Goal: Task Accomplishment & Management: Manage account settings

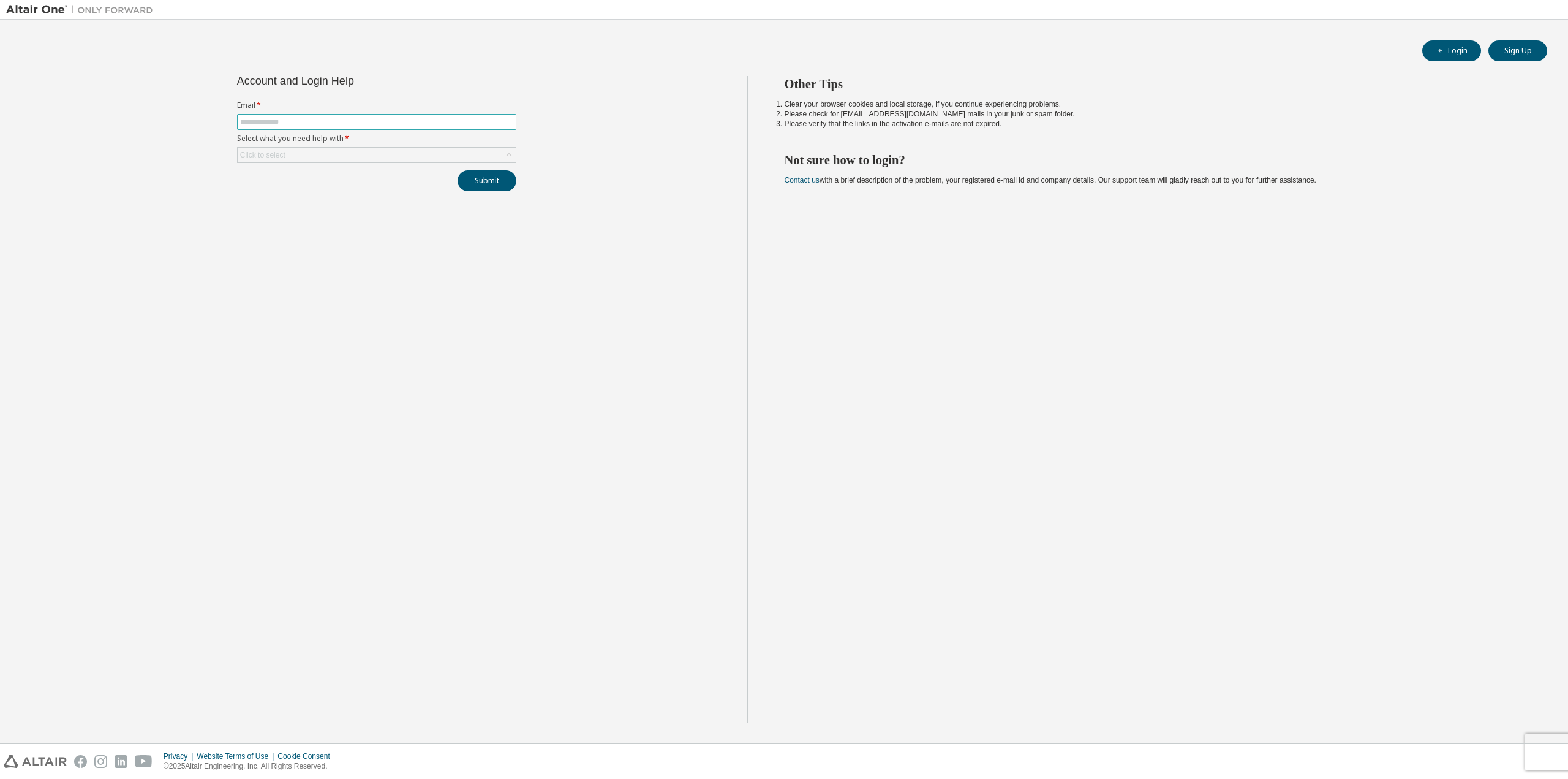
click at [254, 123] on input "text" at bounding box center [377, 122] width 273 height 10
type input "**********"
click at [305, 150] on div "Click to select" at bounding box center [377, 155] width 278 height 15
click at [280, 195] on li "I forgot my password" at bounding box center [376, 189] width 276 height 16
click at [513, 186] on button "Submit" at bounding box center [486, 181] width 59 height 21
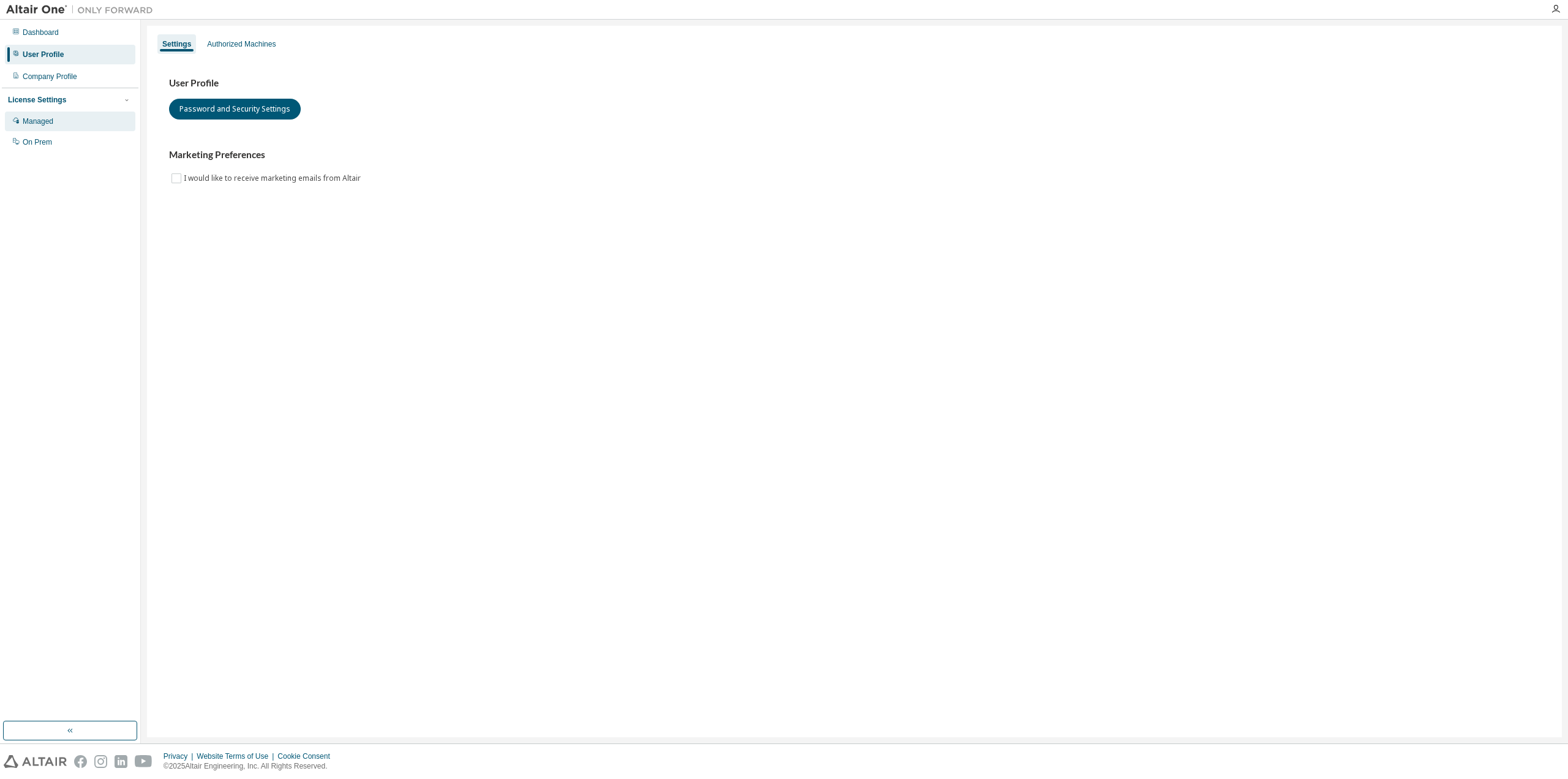
click at [42, 122] on div "Managed" at bounding box center [38, 122] width 30 height 10
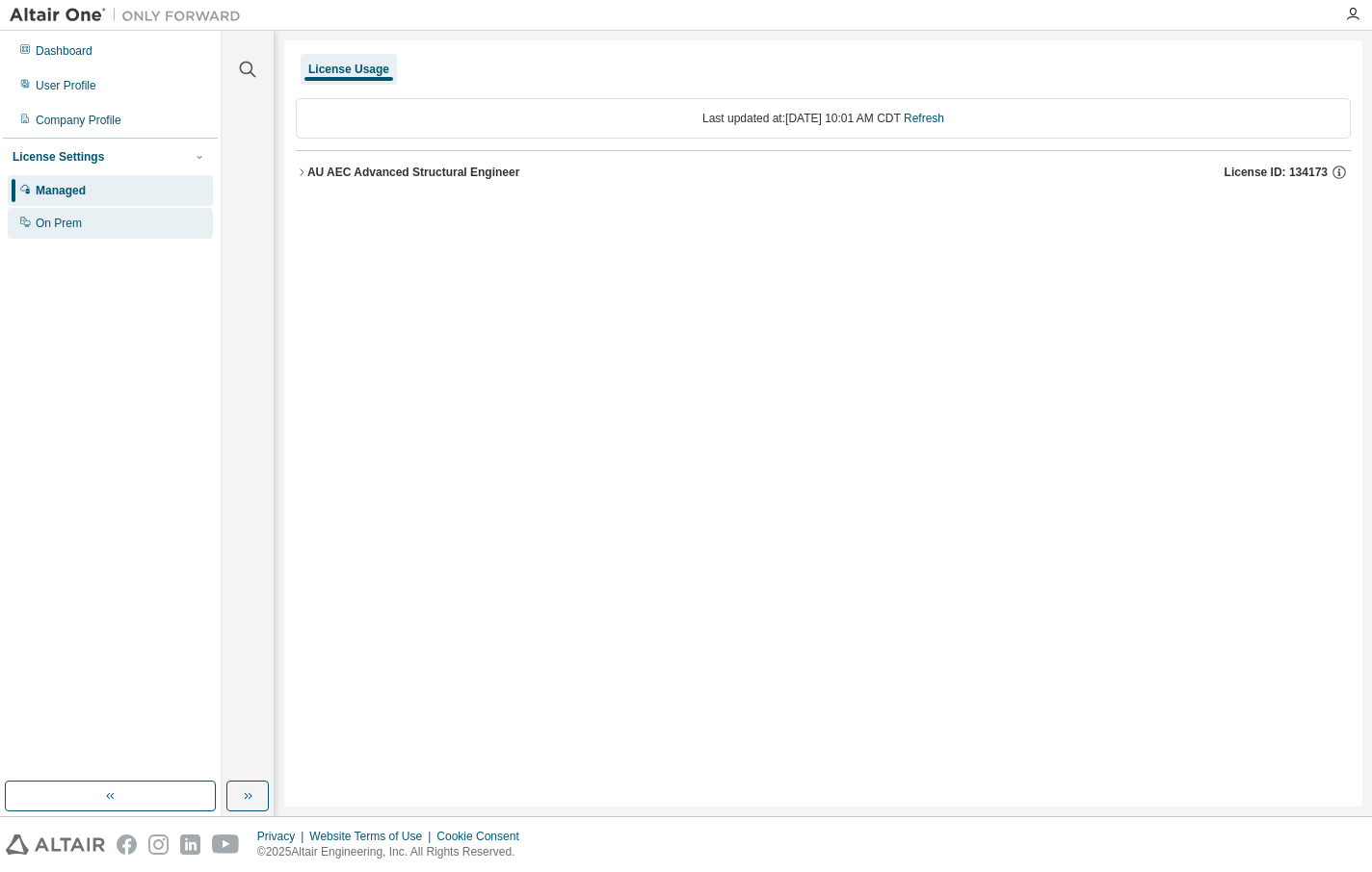
click at [90, 220] on div "On Prem" at bounding box center [110, 223] width 205 height 31
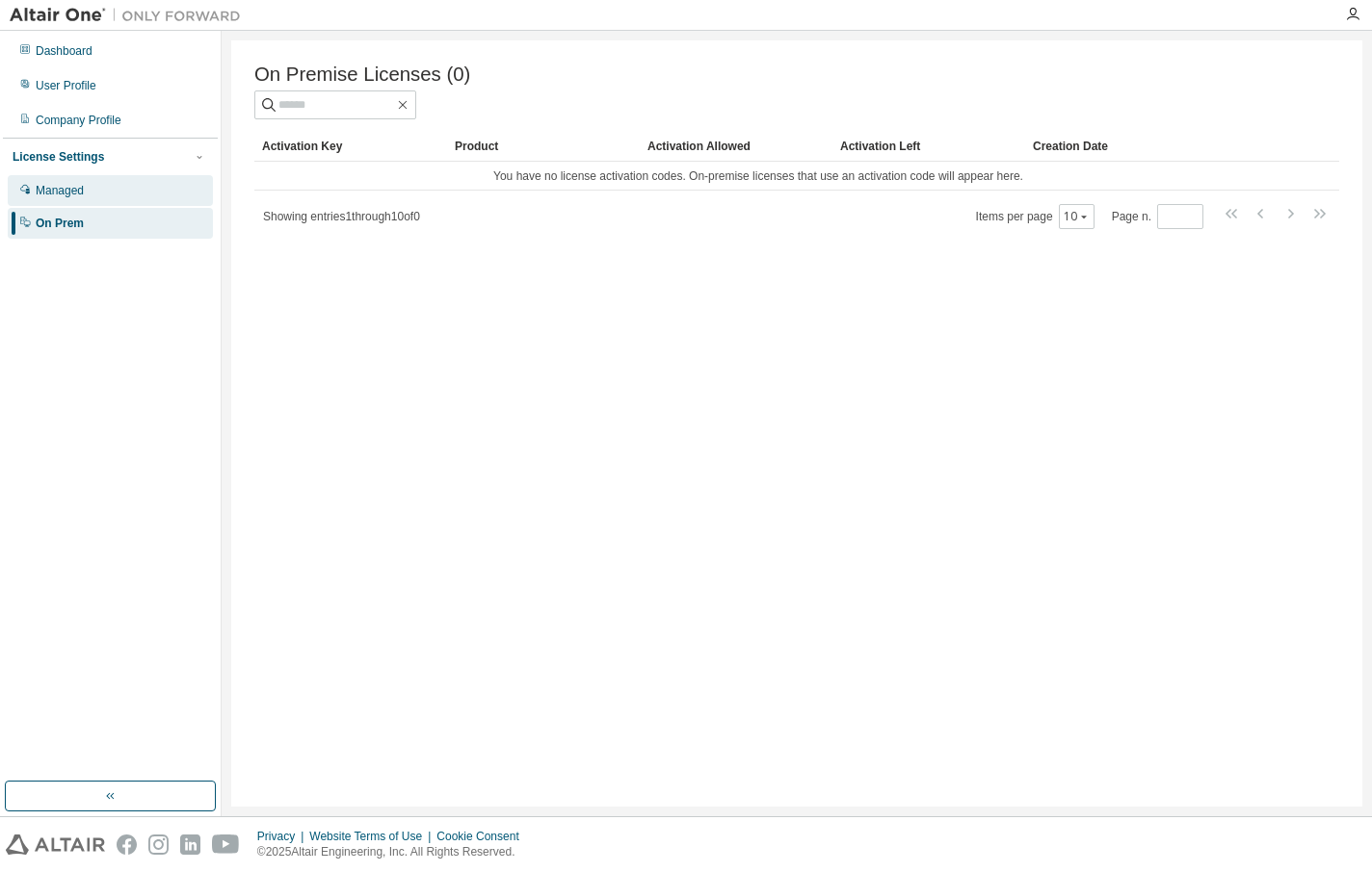
click at [73, 191] on div "Managed" at bounding box center [60, 191] width 48 height 16
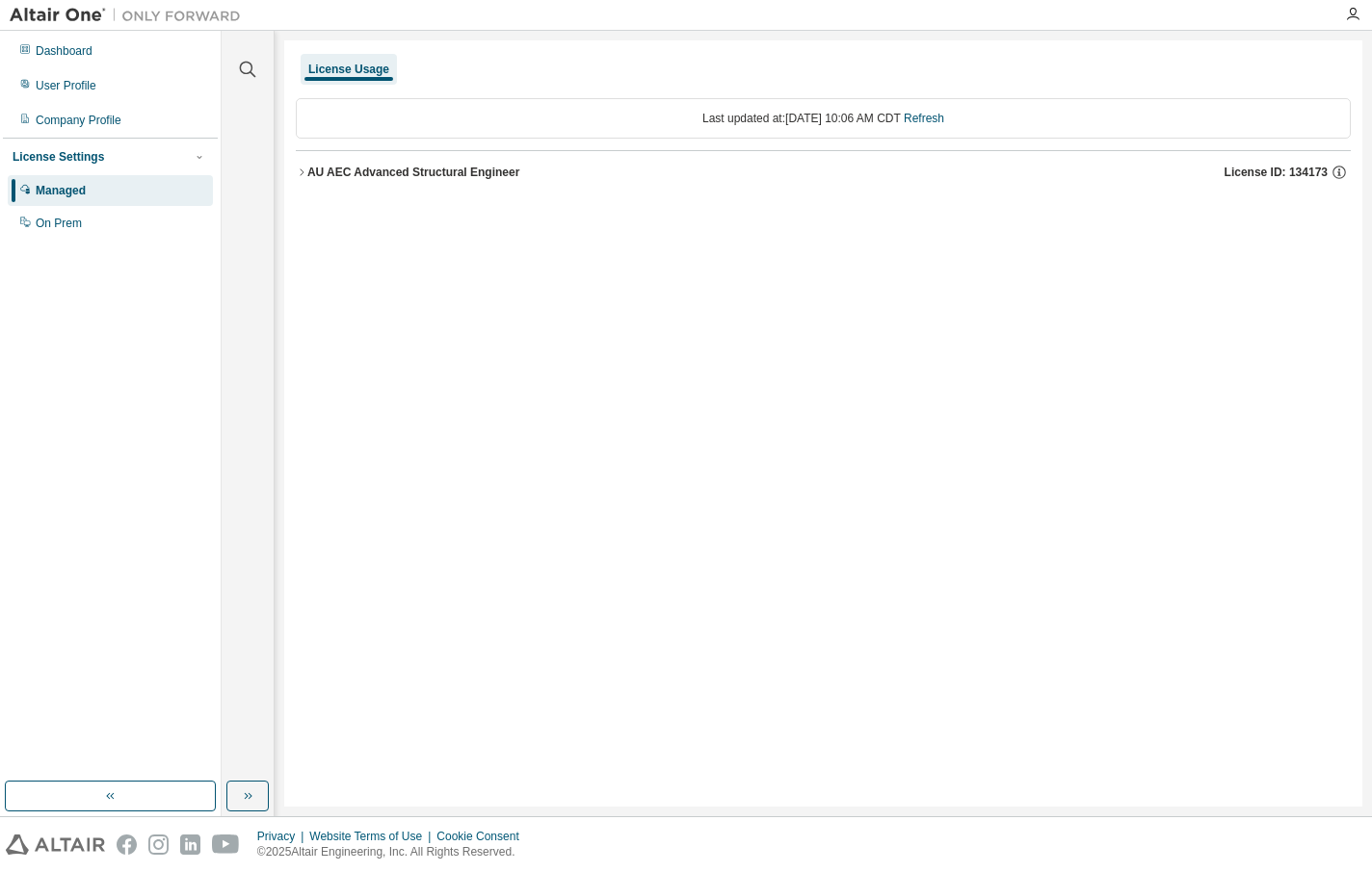
click at [69, 67] on div "Dashboard User Profile Company Profile License Settings Managed On Prem" at bounding box center [110, 138] width 215 height 207
click at [70, 49] on div "Dashboard" at bounding box center [64, 51] width 57 height 16
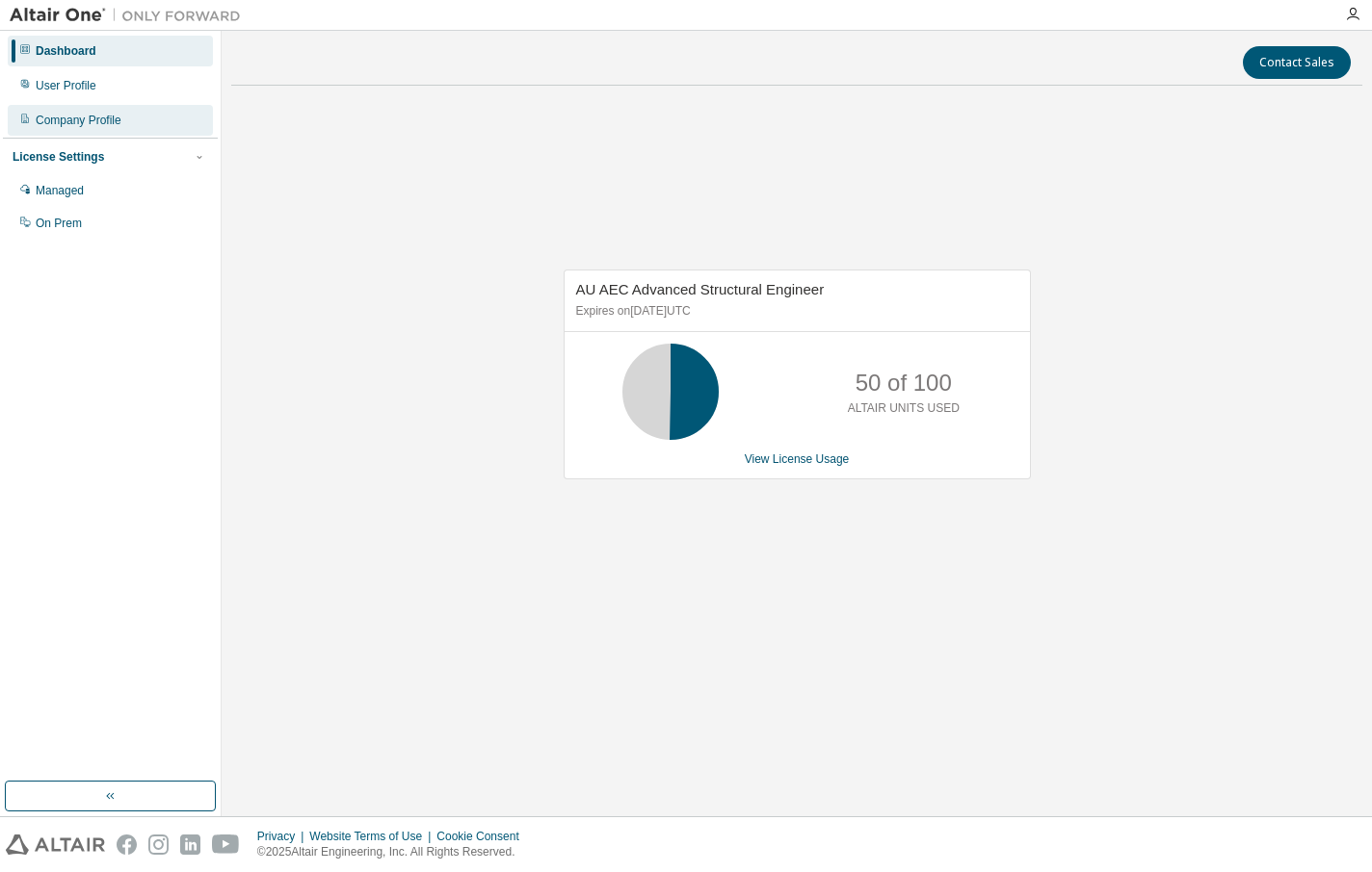
click at [62, 117] on div "Company Profile" at bounding box center [79, 121] width 86 height 16
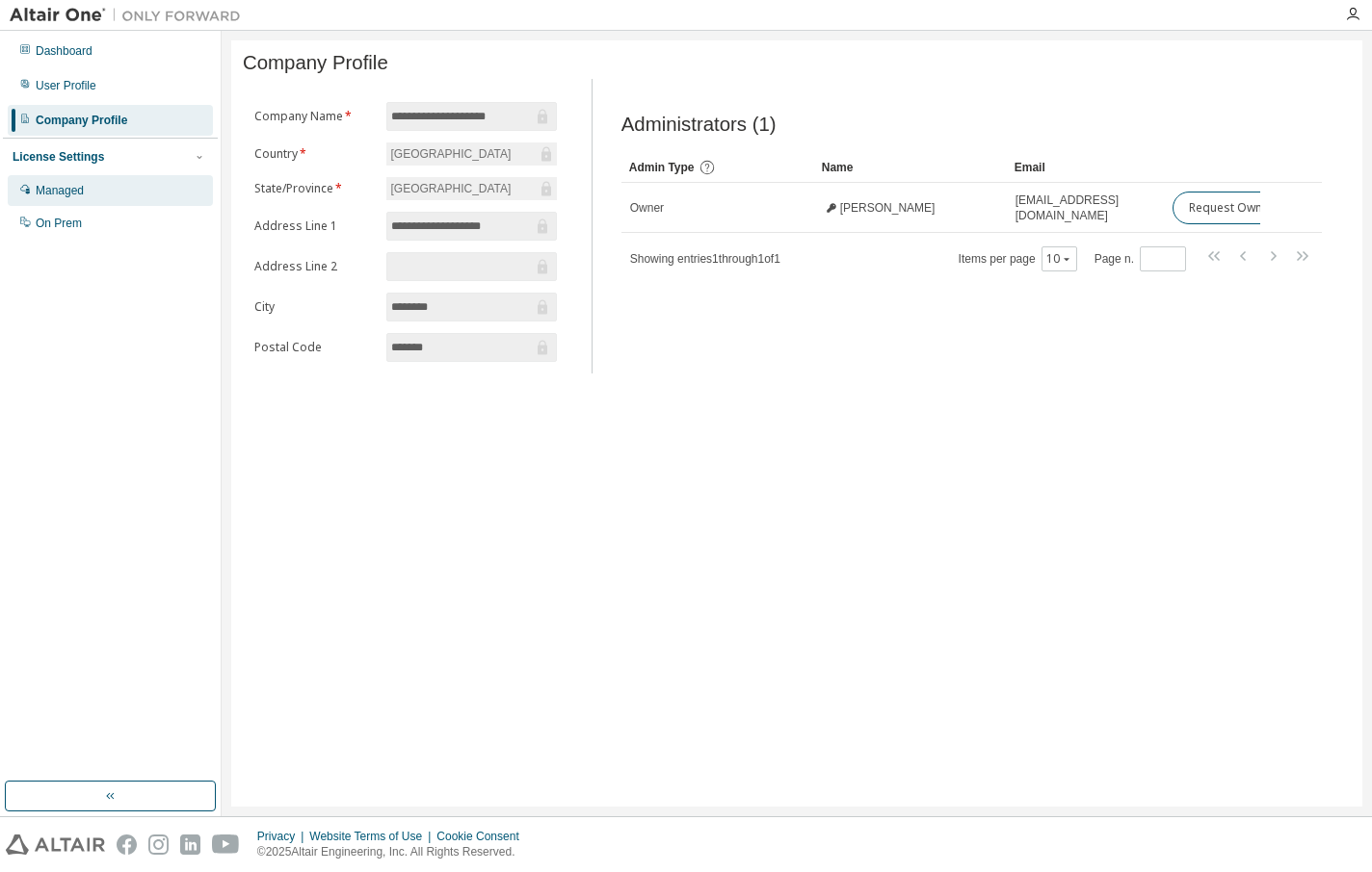
click at [62, 178] on div "Managed" at bounding box center [110, 191] width 205 height 31
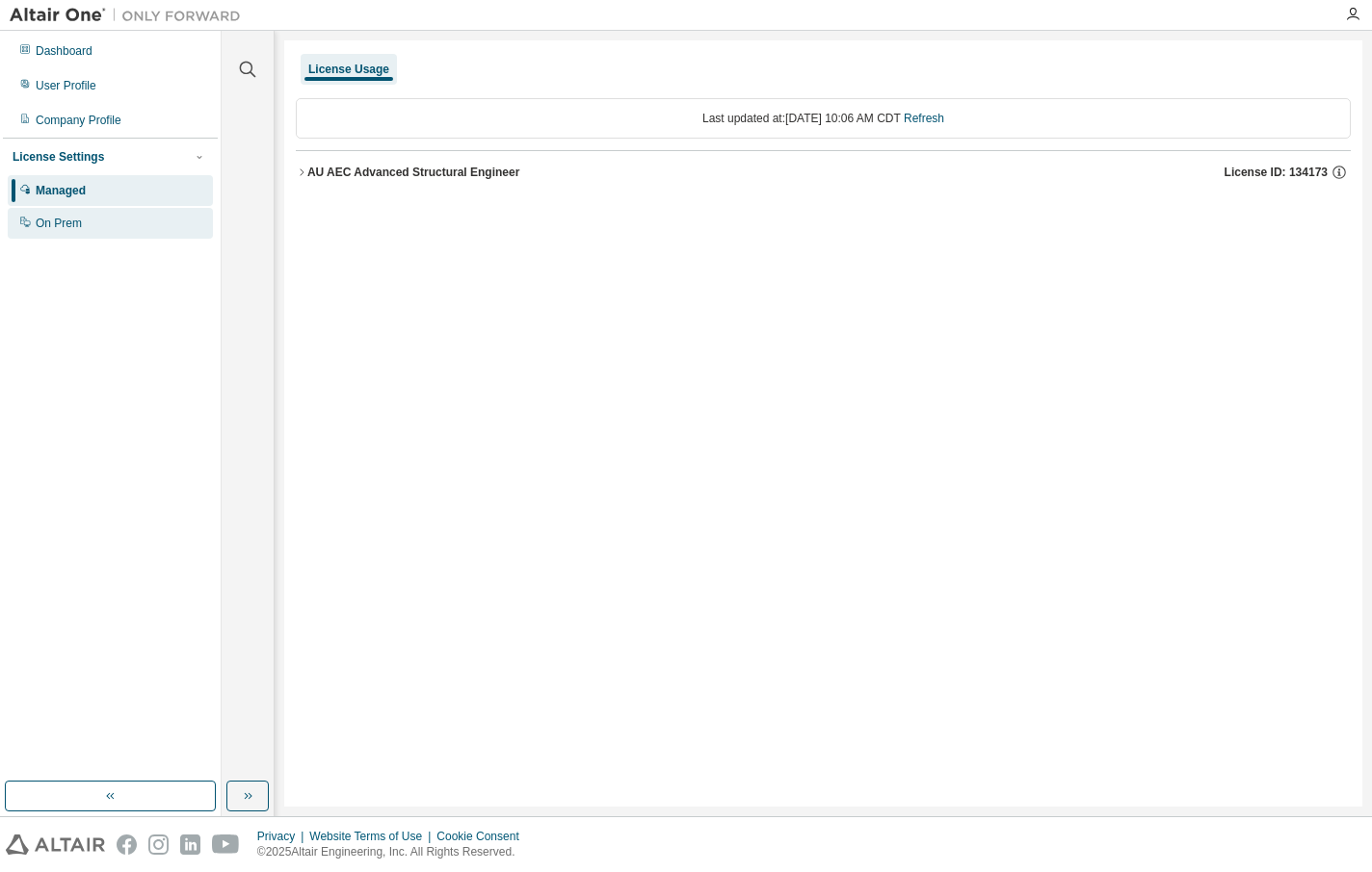
click at [52, 229] on div "On Prem" at bounding box center [59, 223] width 46 height 16
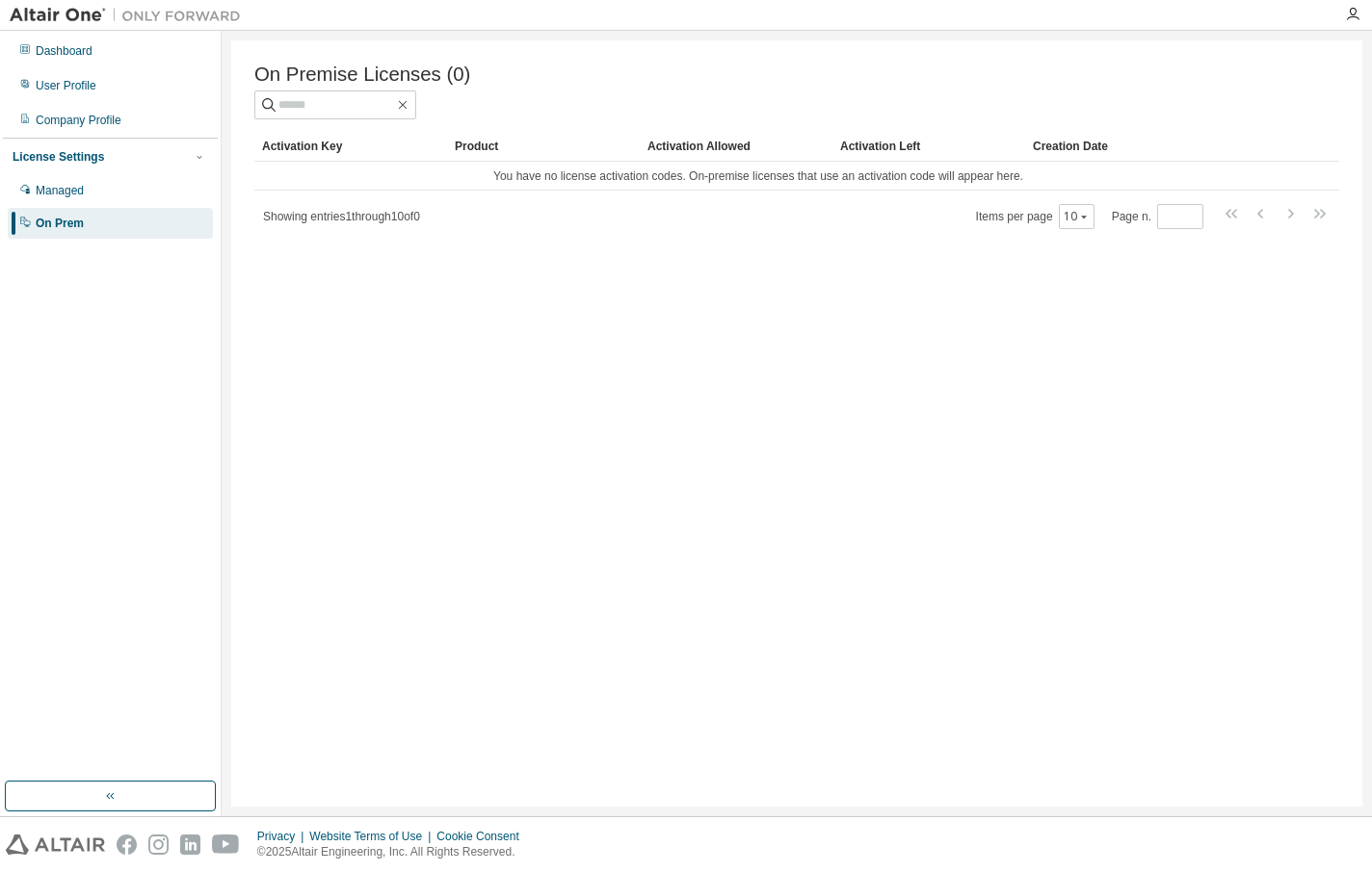
click at [83, 12] on img at bounding box center [130, 16] width 241 height 20
click at [1366, 13] on div at bounding box center [1352, 15] width 38 height 16
click at [1344, 9] on div at bounding box center [1352, 15] width 38 height 16
click at [1353, 12] on icon "button" at bounding box center [1352, 15] width 16 height 16
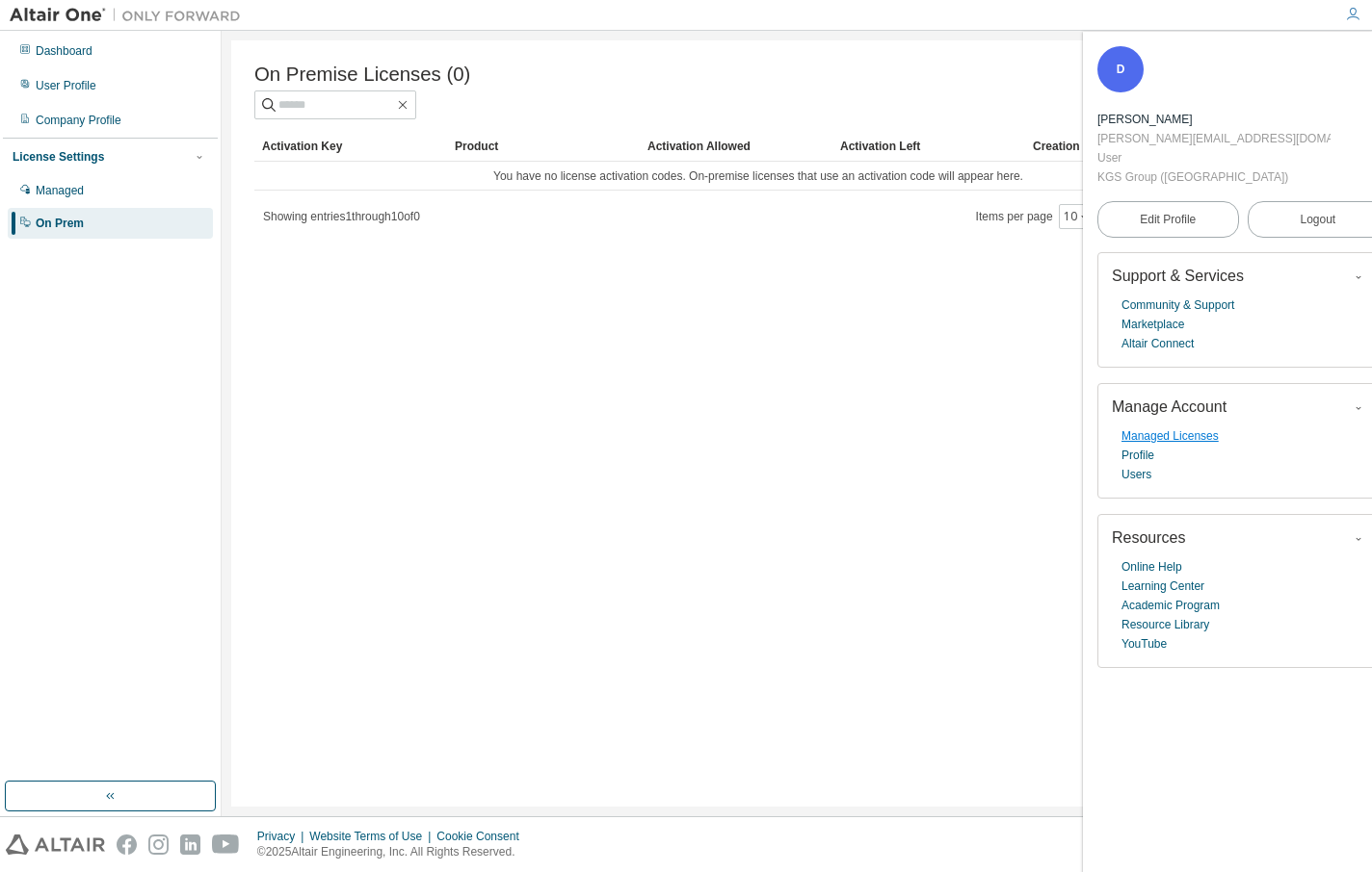
click at [1161, 426] on link "Managed Licenses" at bounding box center [1170, 436] width 98 height 20
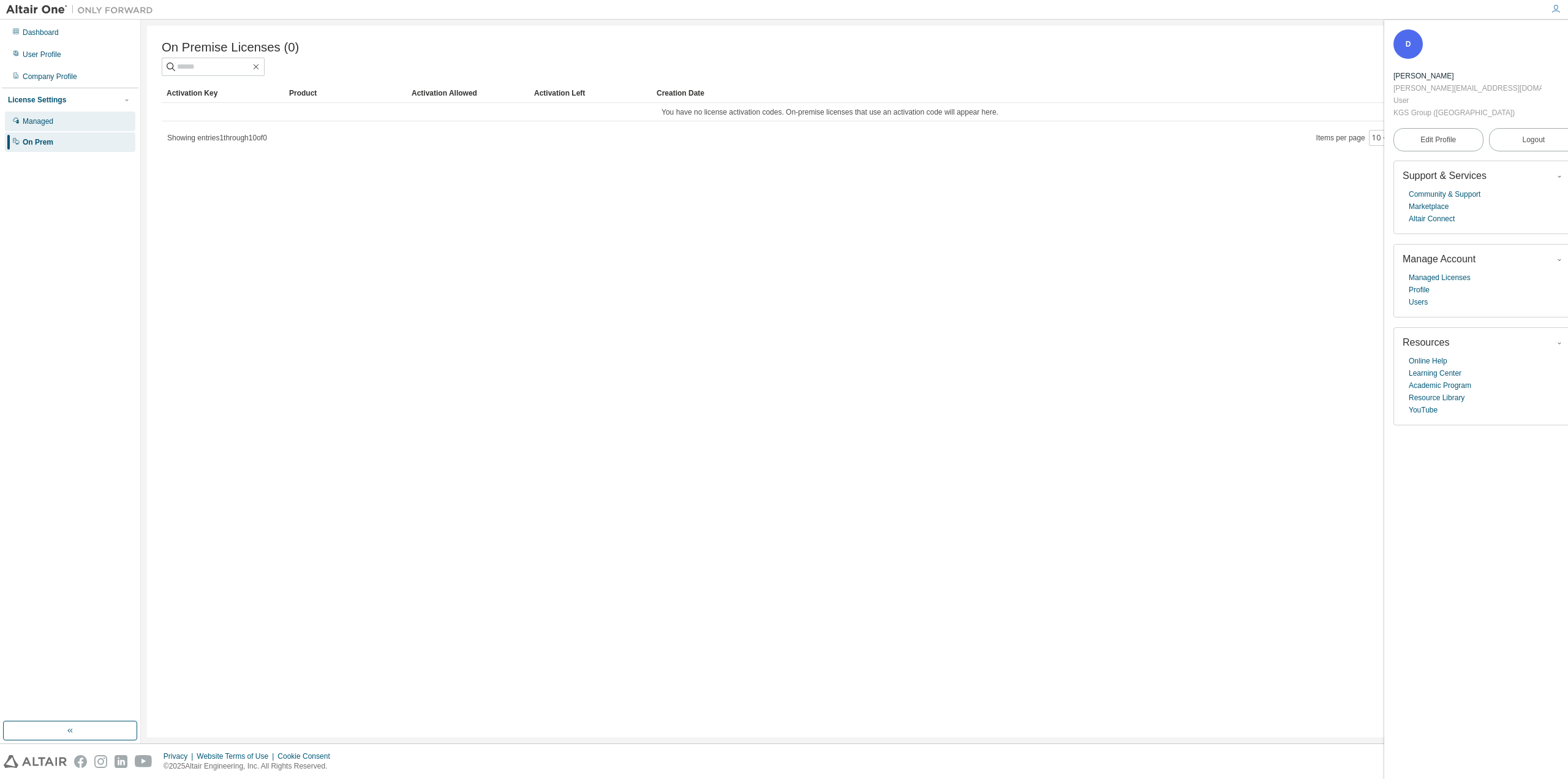
click at [34, 115] on div "Managed" at bounding box center [70, 122] width 130 height 20
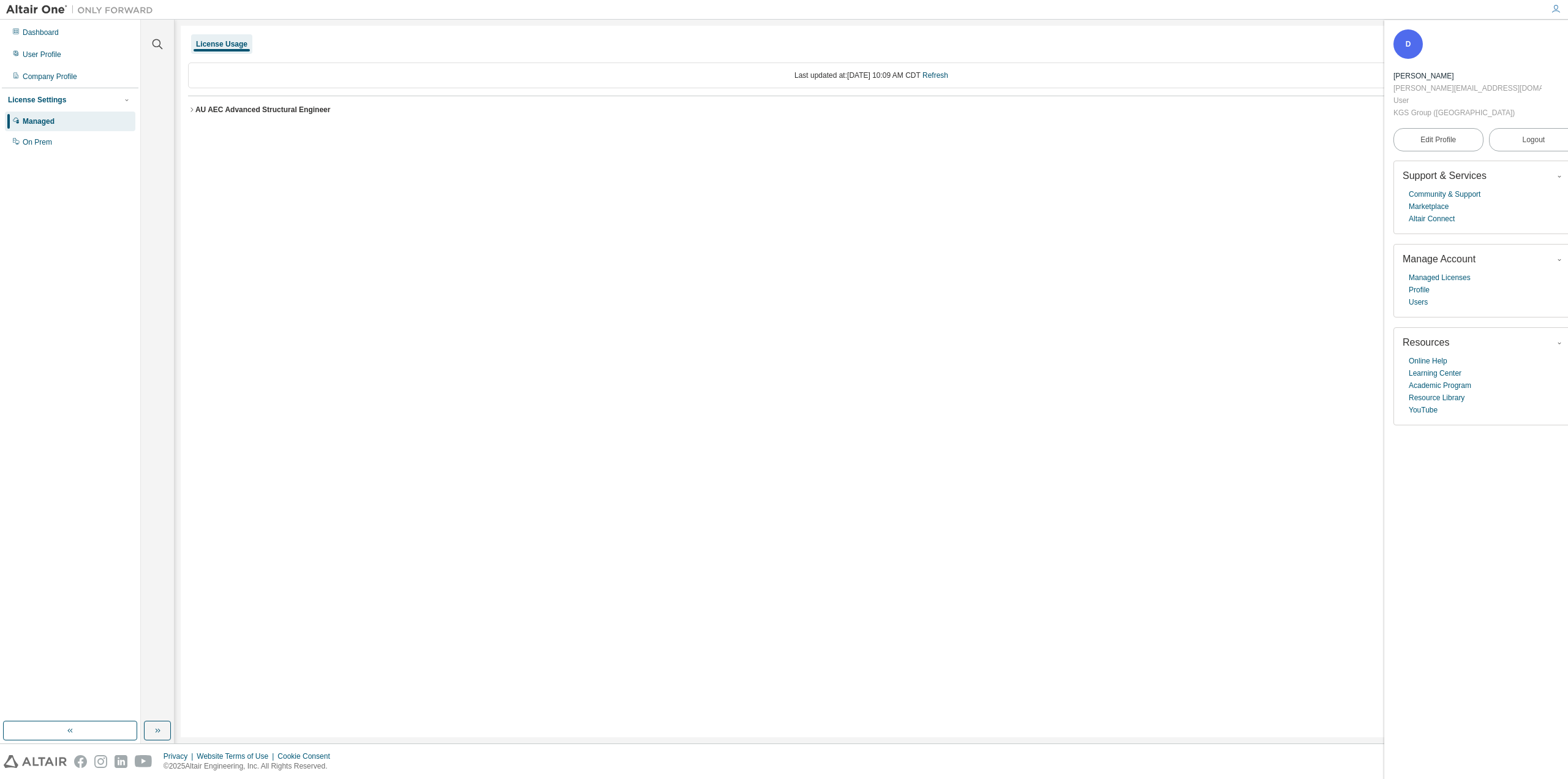
click at [213, 110] on div "AU AEC Advanced Structural Engineer" at bounding box center [263, 110] width 135 height 10
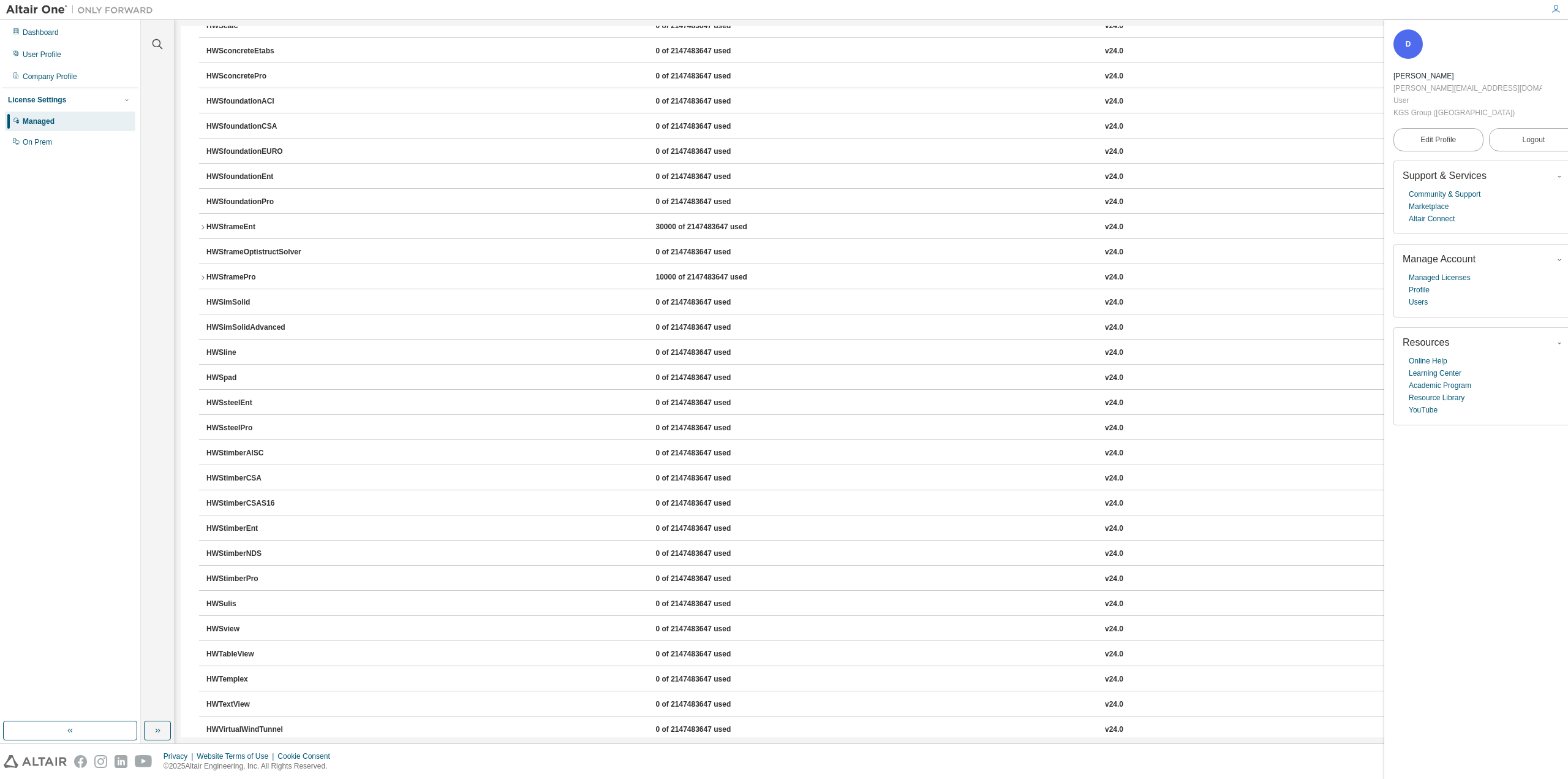
scroll to position [1918, 0]
click at [440, 401] on div "HWStimberCSAS16 0 of 2147483647 used v24.0 Expire date: 2025-12-31" at bounding box center [875, 403] width 1337 height 11
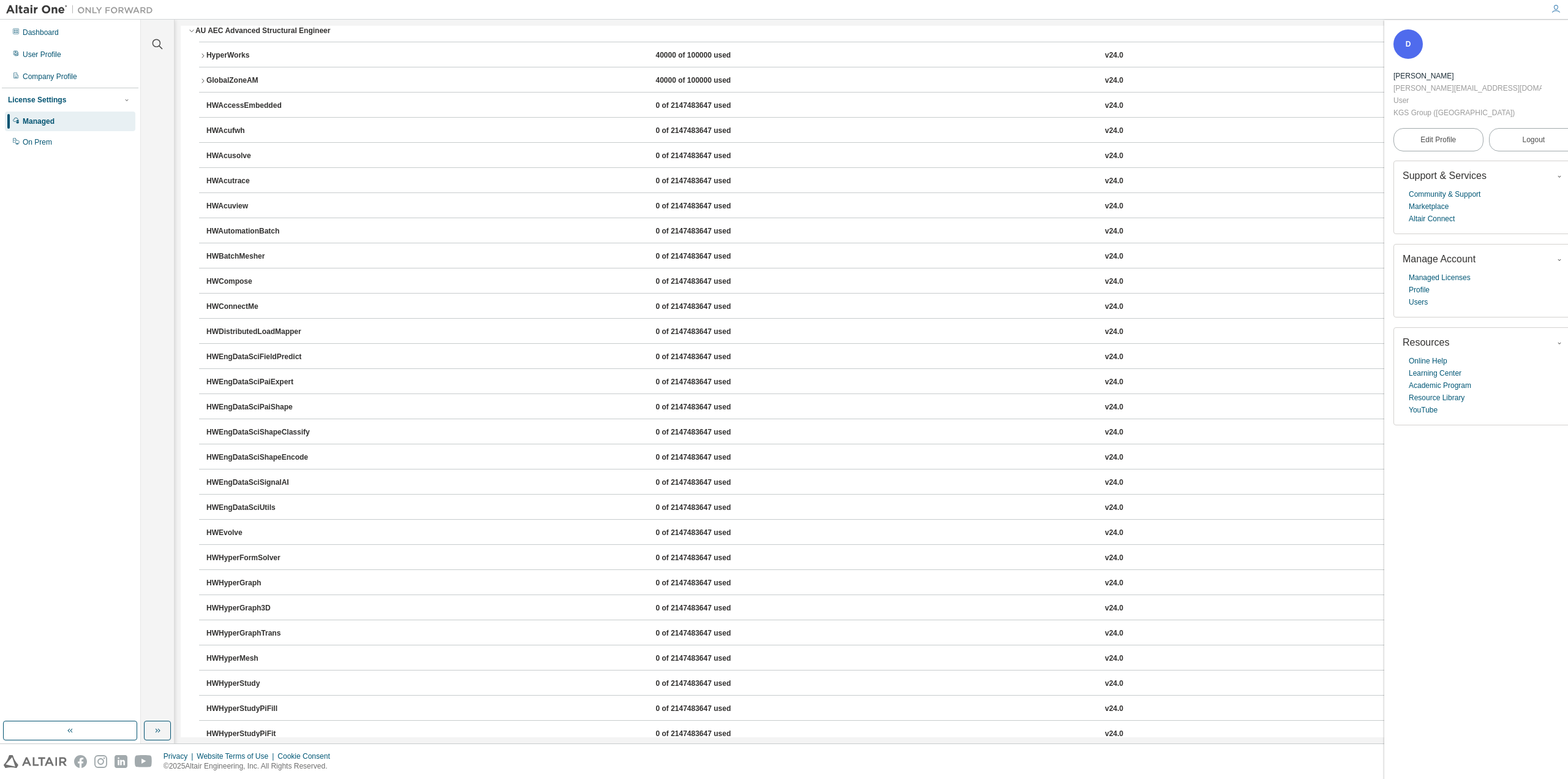
scroll to position [0, 0]
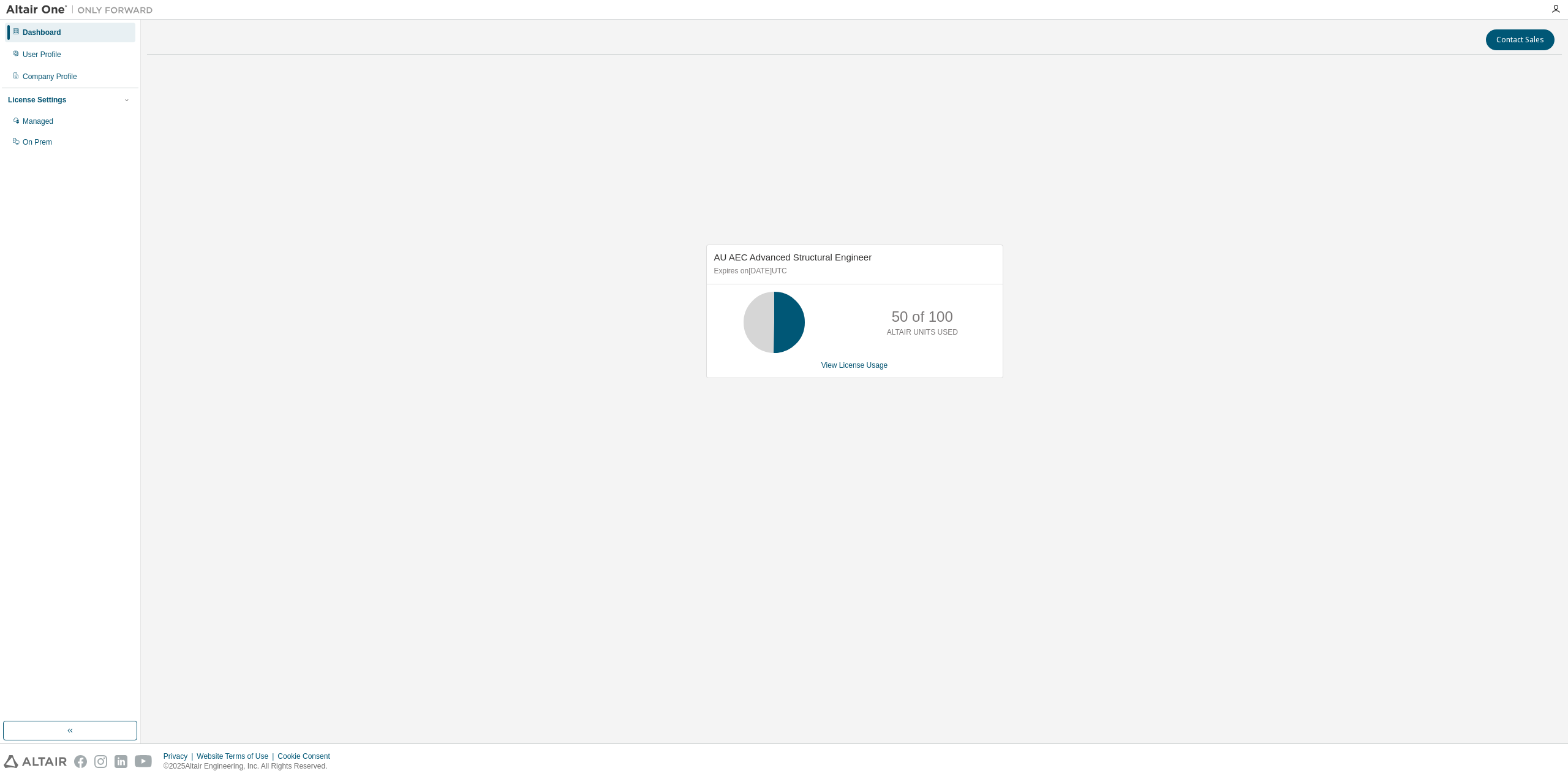
click at [1562, 12] on div at bounding box center [1556, 9] width 24 height 10
click at [1557, 7] on icon "button" at bounding box center [1556, 9] width 10 height 10
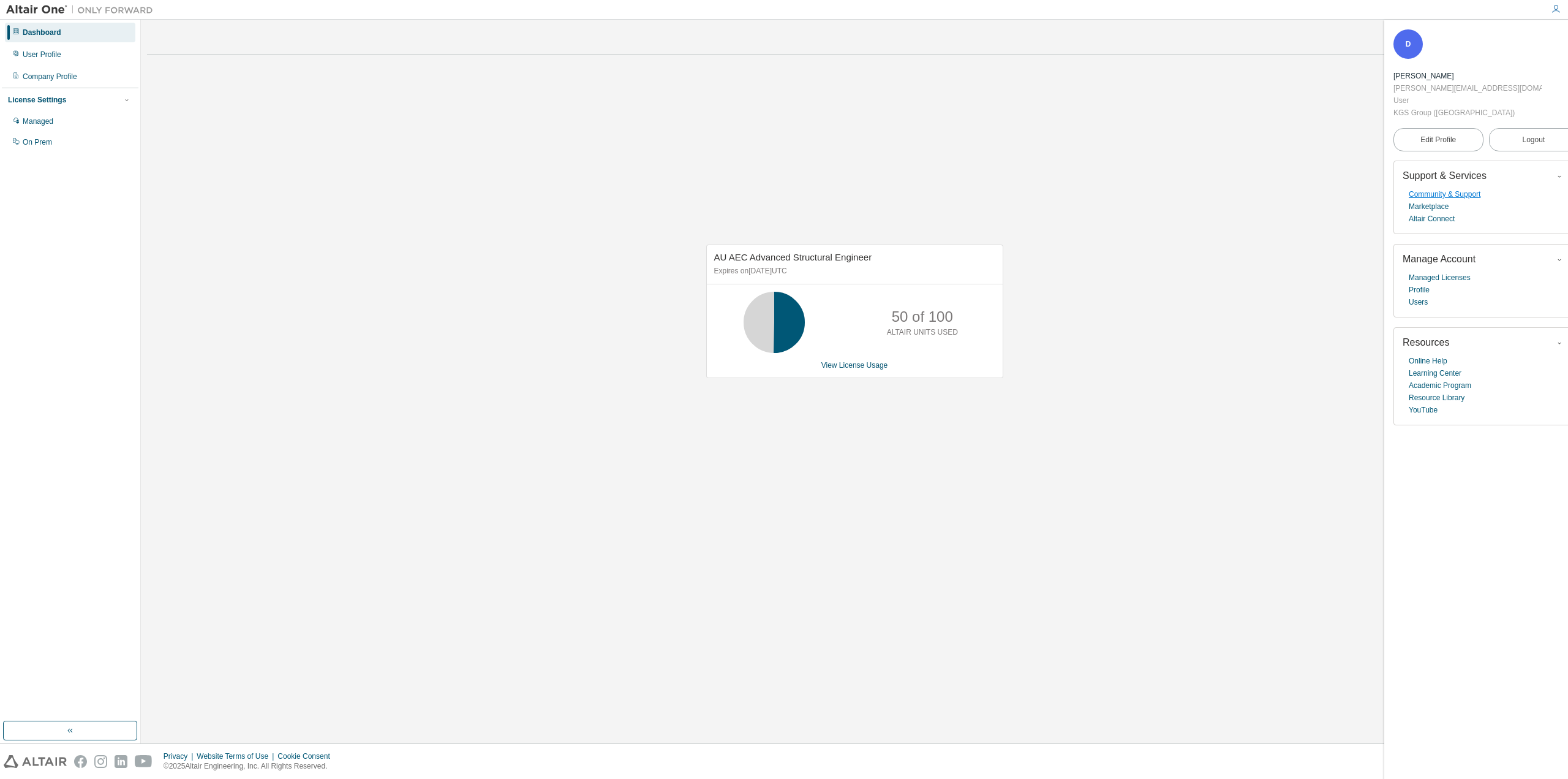
click at [1435, 188] on link "Community & Support" at bounding box center [1445, 194] width 72 height 12
